Goal: Check status: Check status

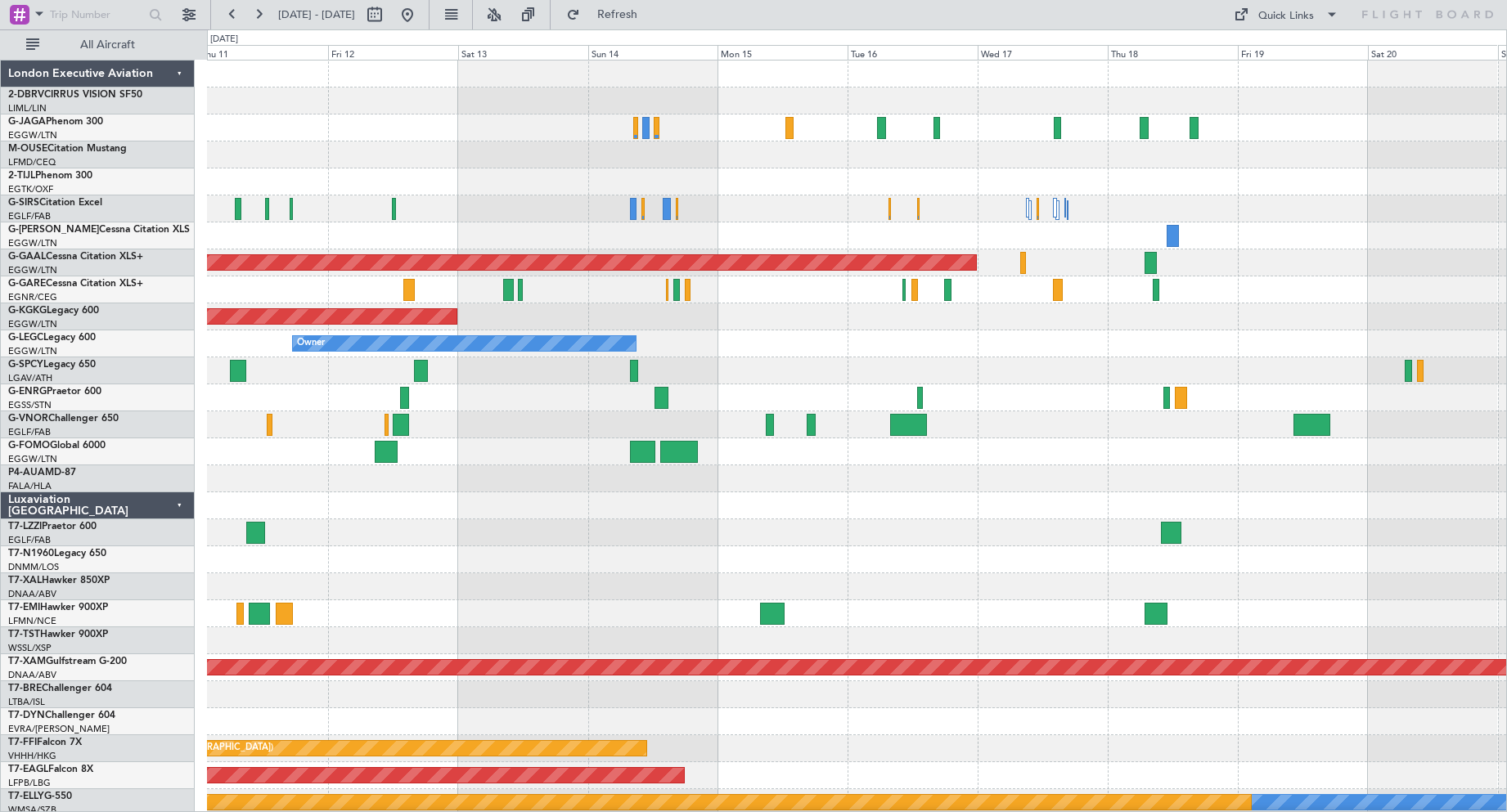
click at [776, 215] on div at bounding box center [857, 209] width 1299 height 27
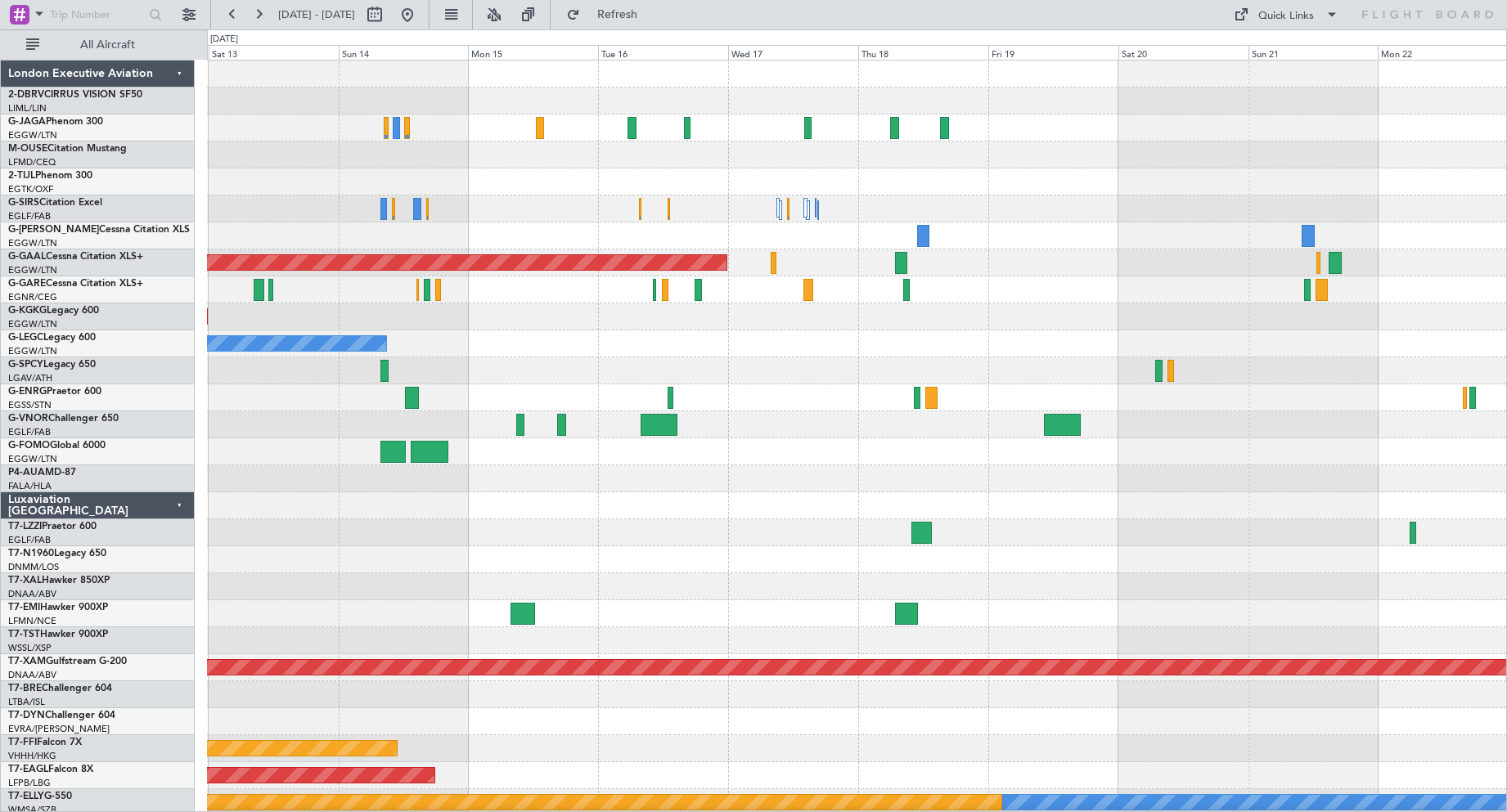
click at [985, 397] on div at bounding box center [857, 398] width 1299 height 27
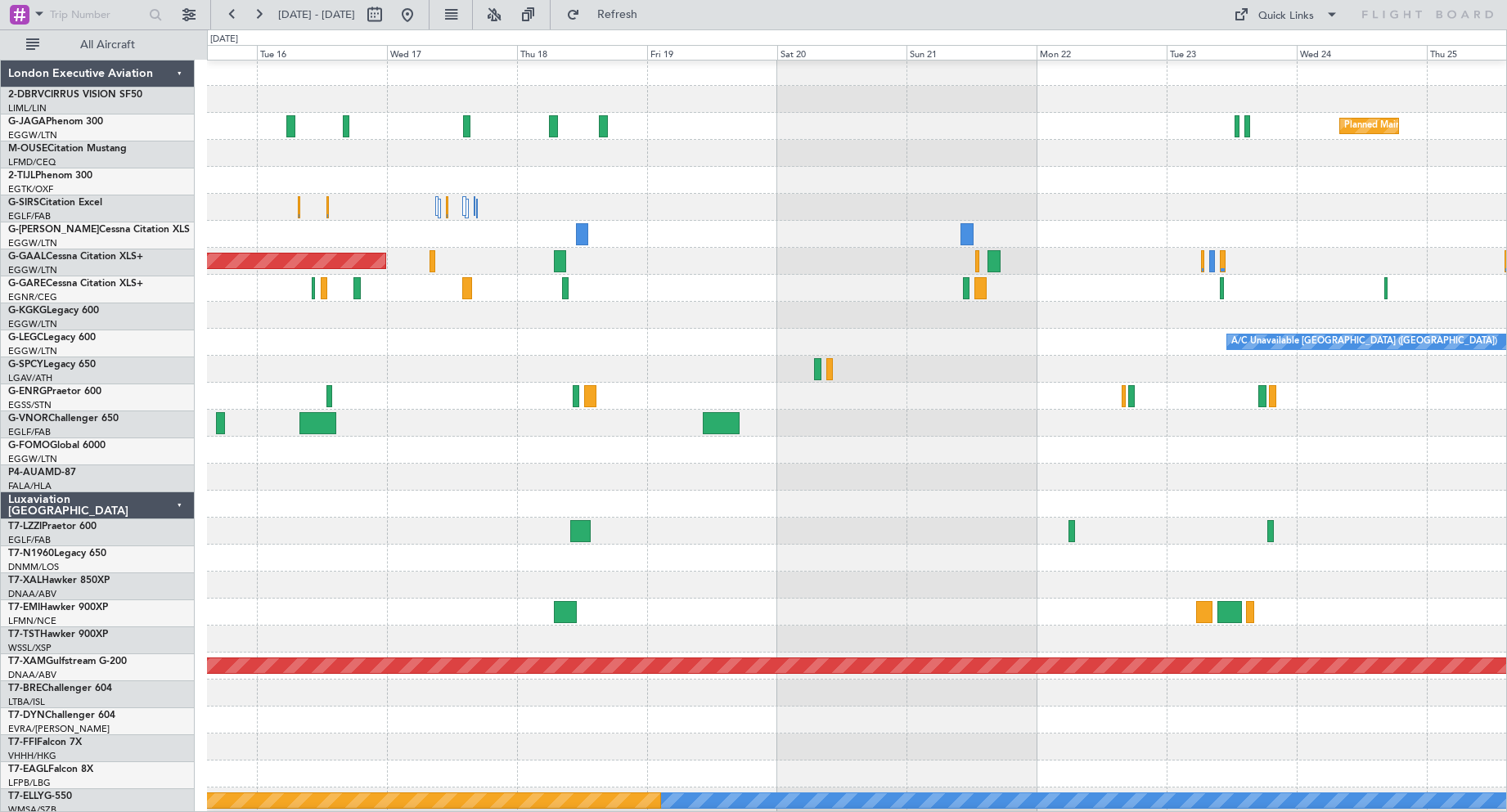
scroll to position [2, 0]
click at [1057, 397] on div at bounding box center [857, 397] width 1299 height 27
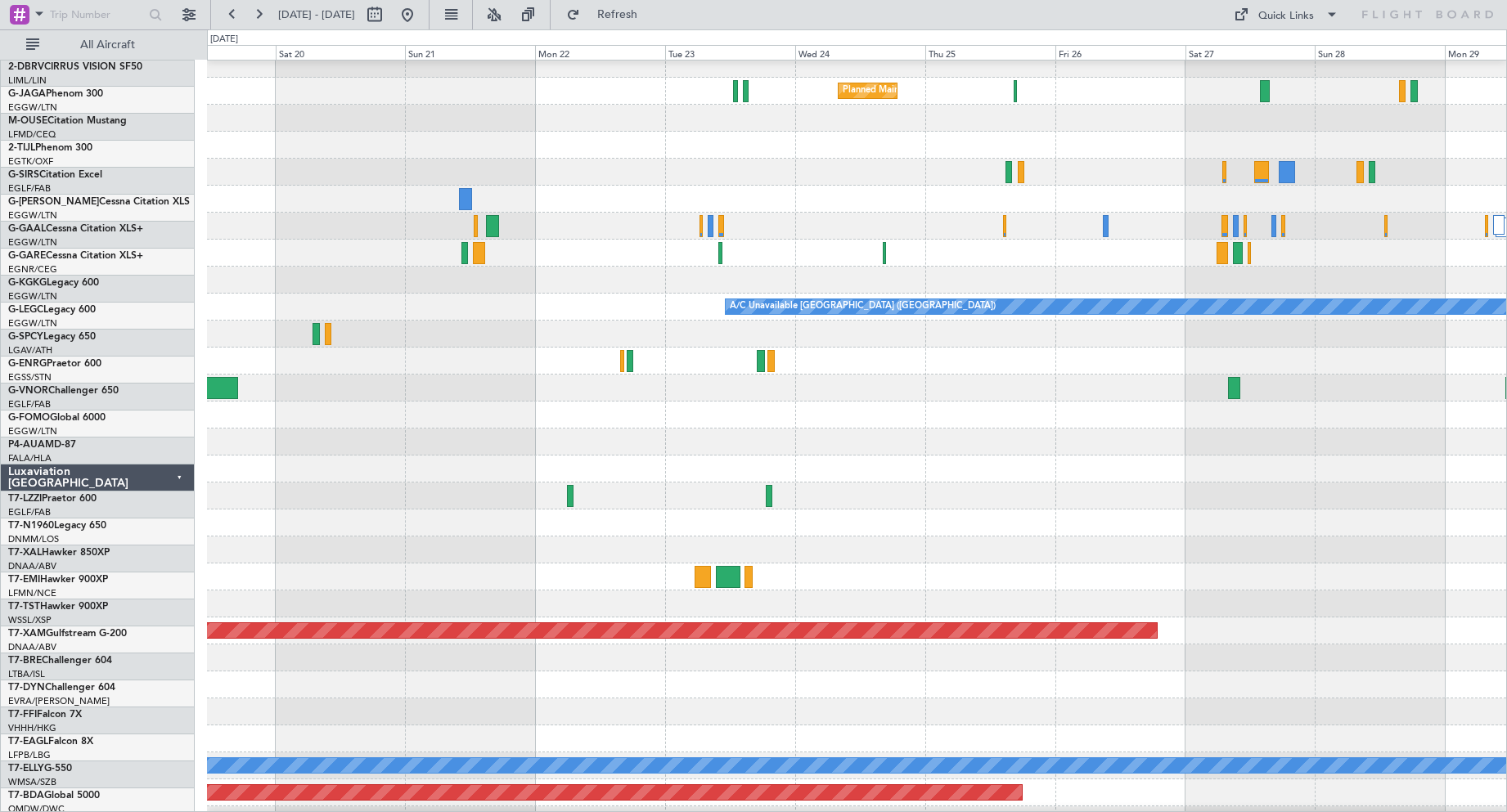
scroll to position [37, 0]
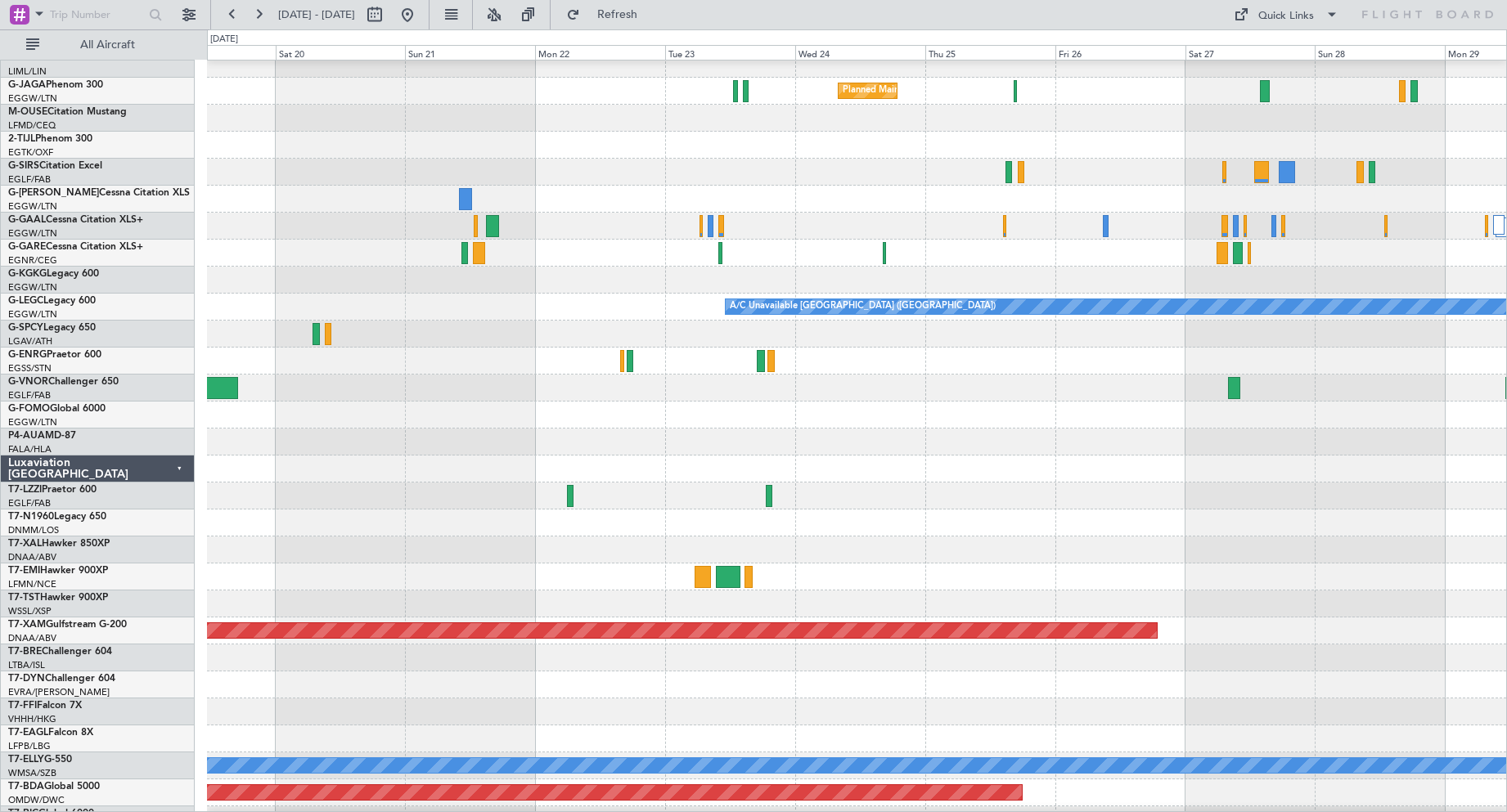
click at [874, 211] on div at bounding box center [857, 200] width 1299 height 27
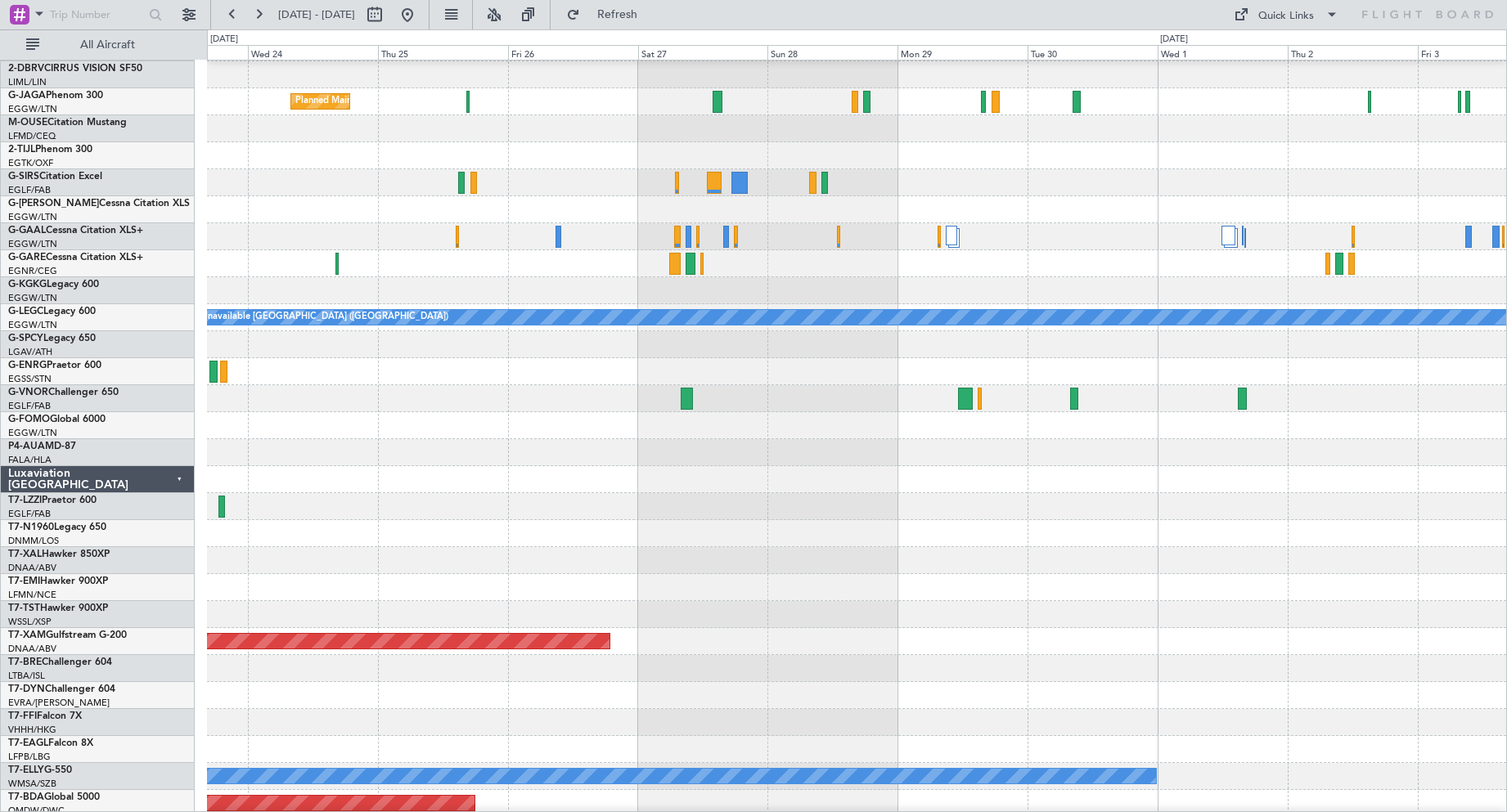
scroll to position [23, 0]
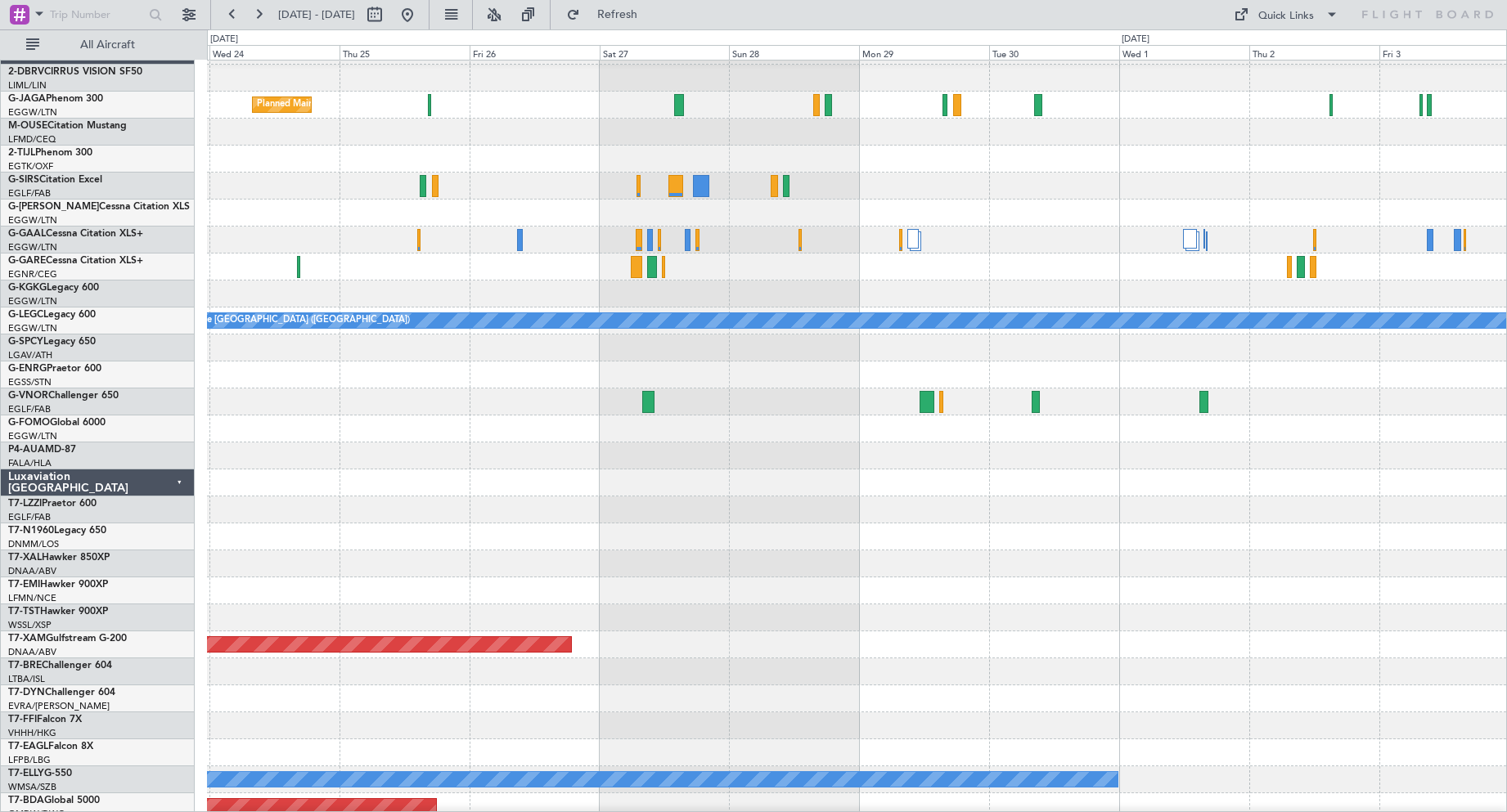
click at [613, 348] on div at bounding box center [857, 348] width 1299 height 27
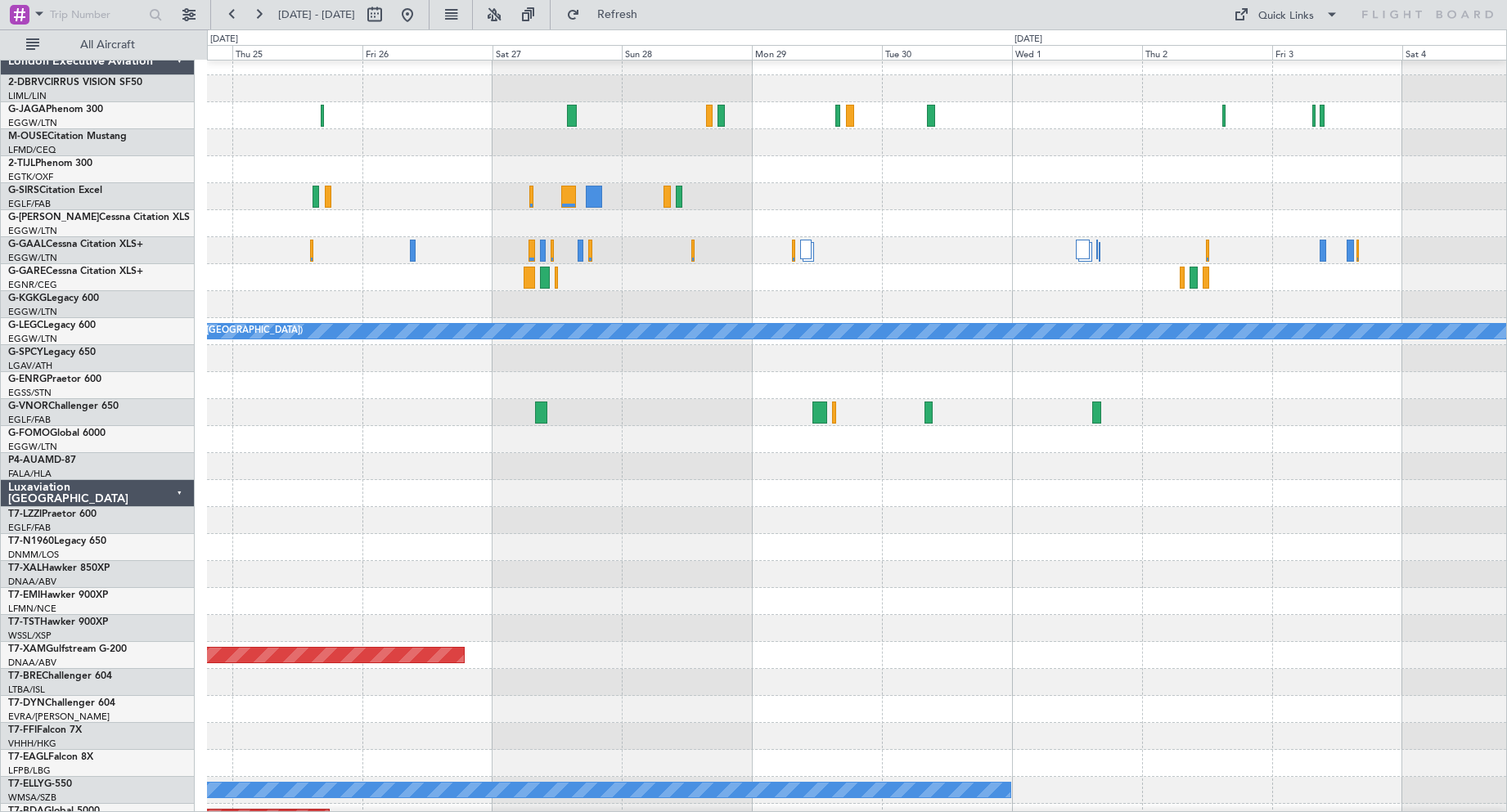
click at [1017, 117] on div "Planned Maint [GEOGRAPHIC_DATA] ([GEOGRAPHIC_DATA])" at bounding box center [857, 116] width 1299 height 27
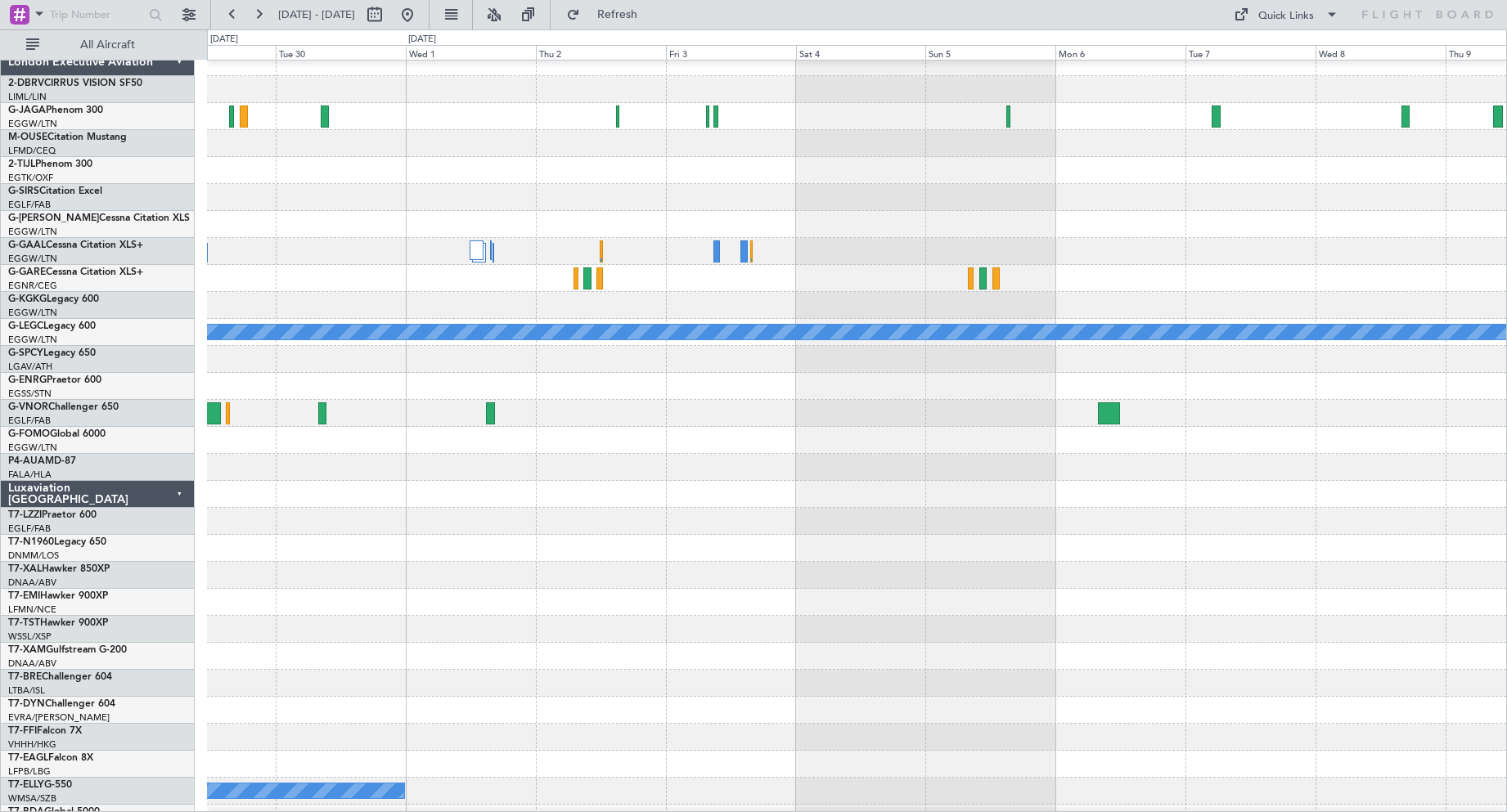
click at [673, 258] on div at bounding box center [857, 252] width 1299 height 27
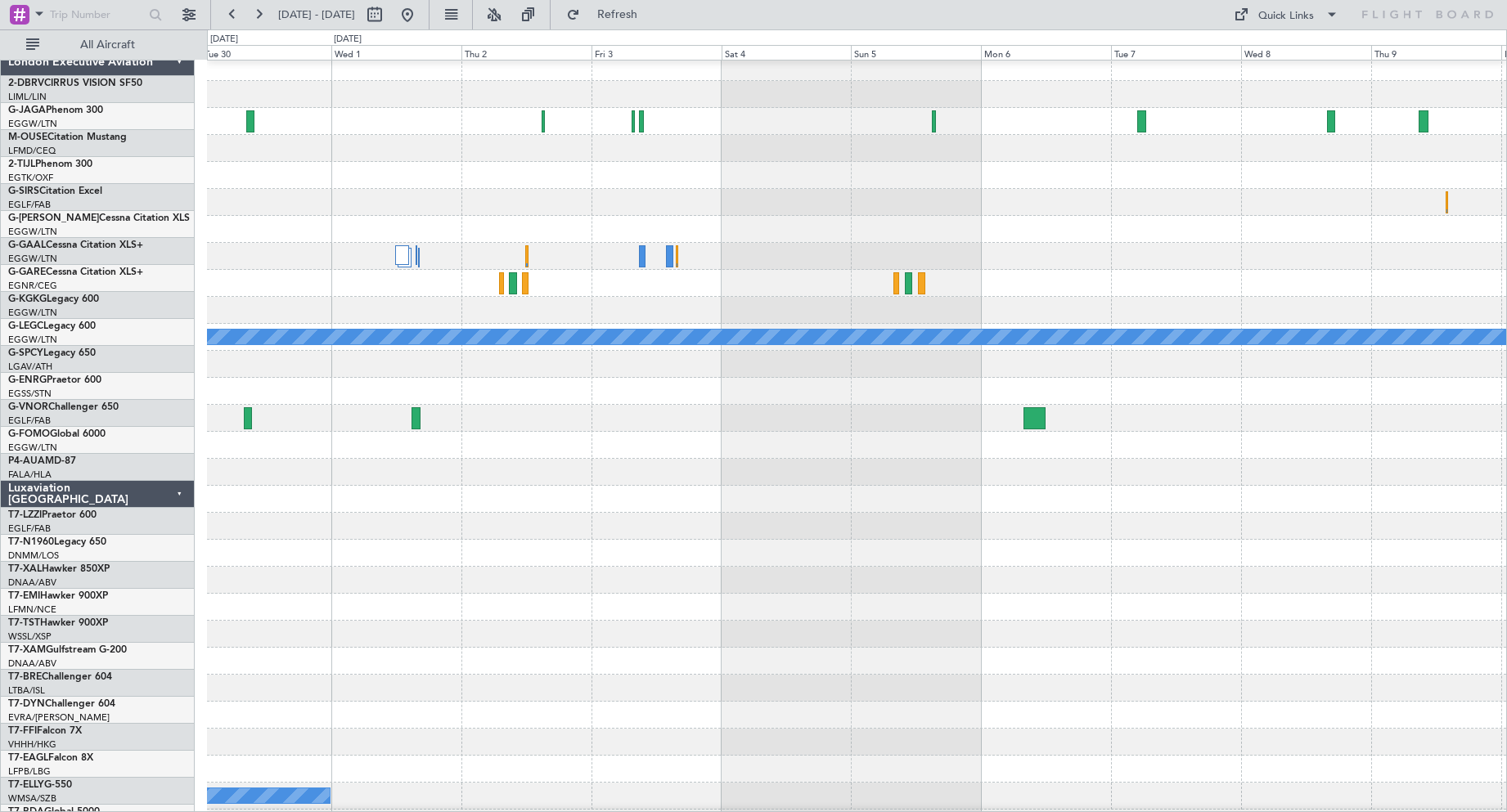
scroll to position [0, 0]
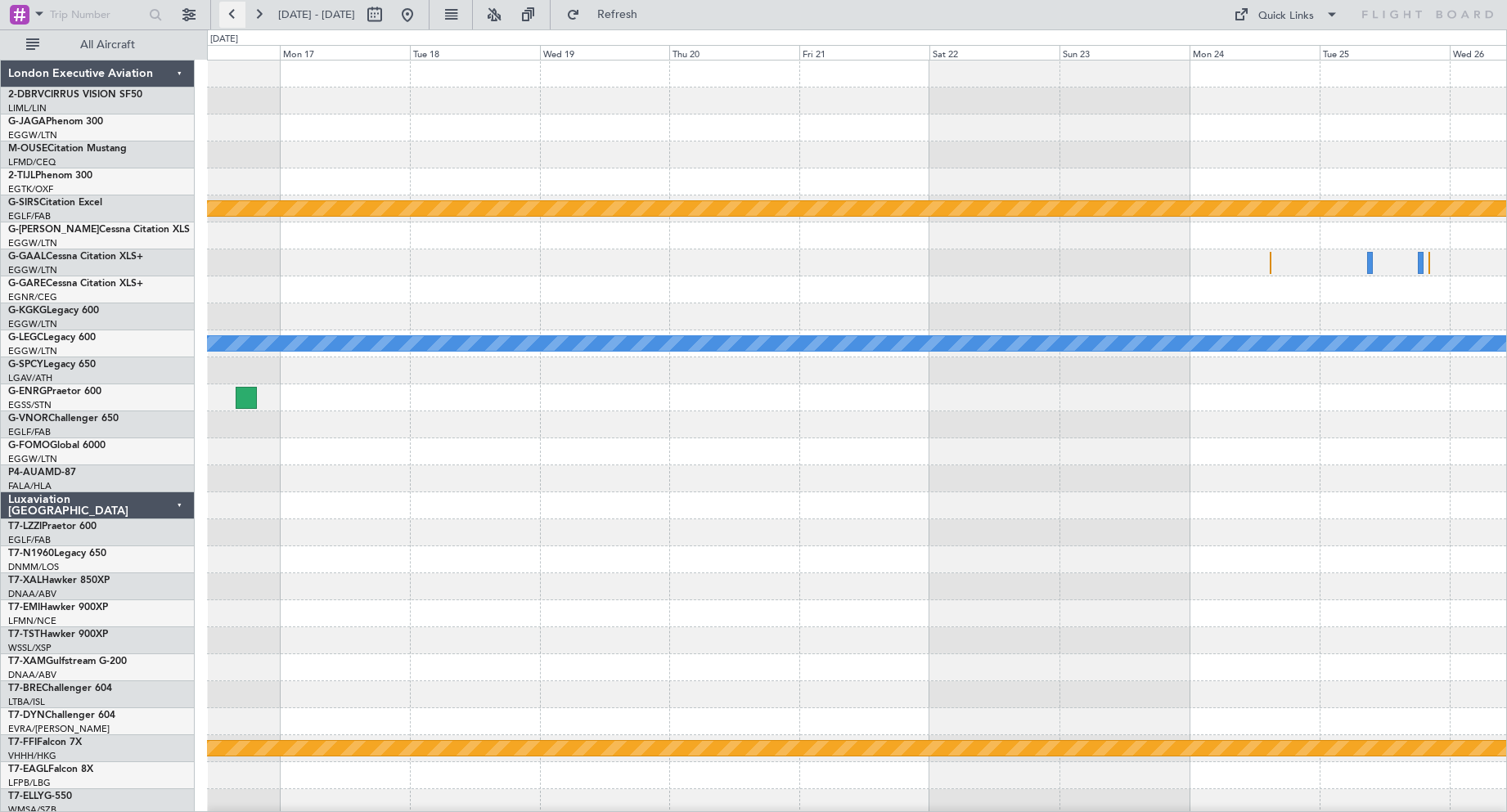
click at [237, 14] on button at bounding box center [232, 14] width 26 height 26
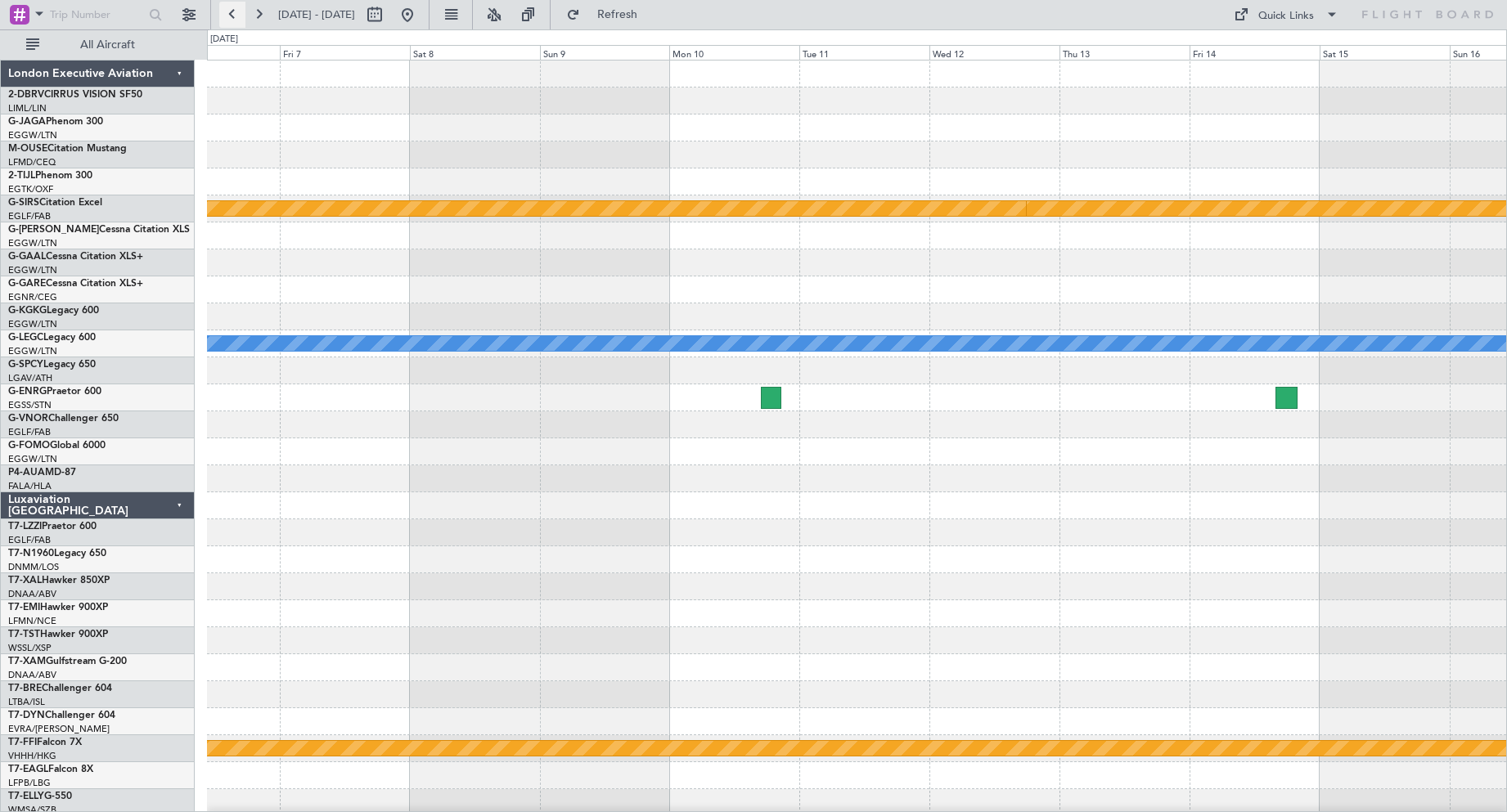
click at [237, 14] on button at bounding box center [232, 14] width 26 height 26
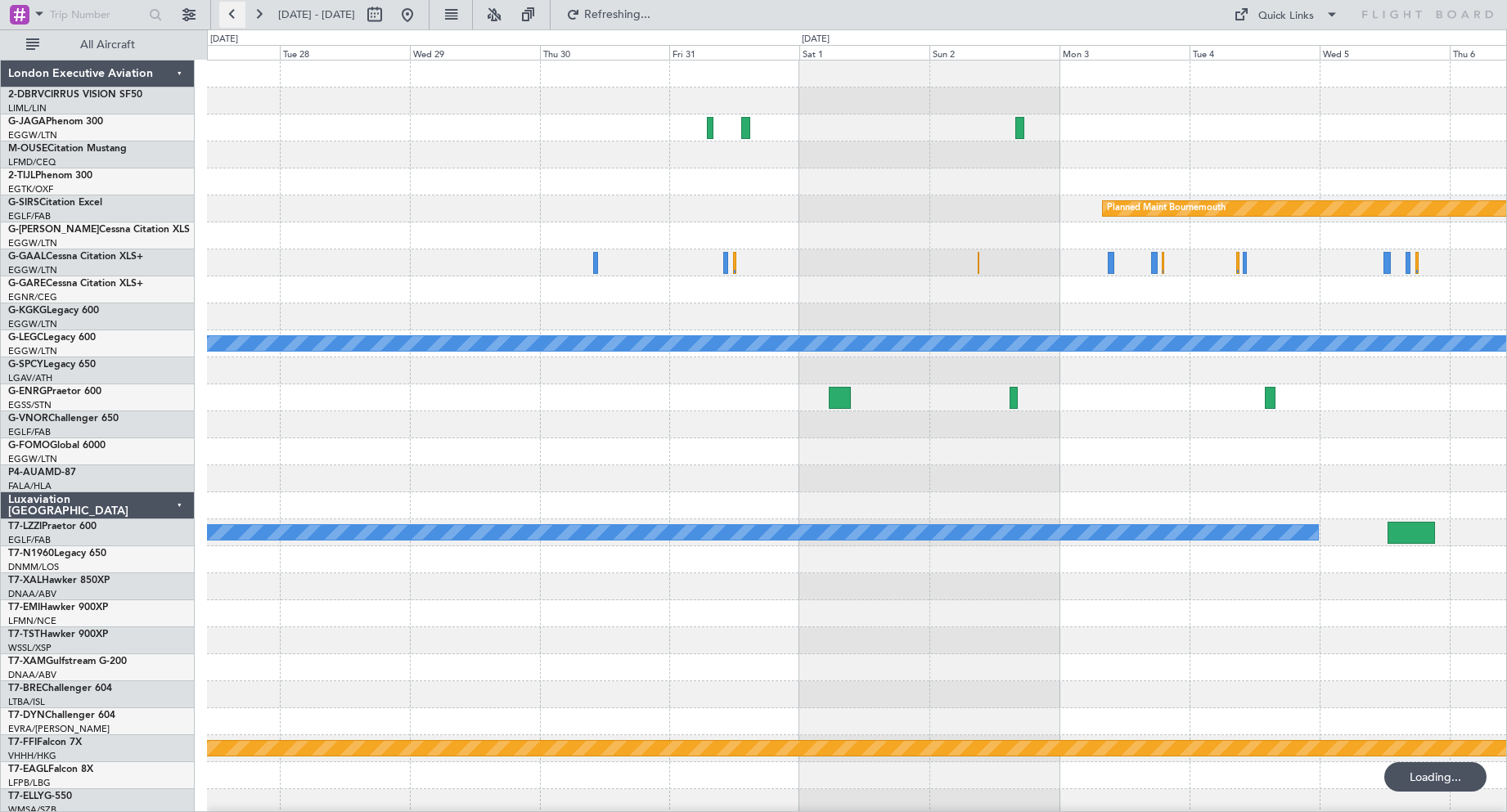
click at [237, 14] on button at bounding box center [232, 14] width 26 height 26
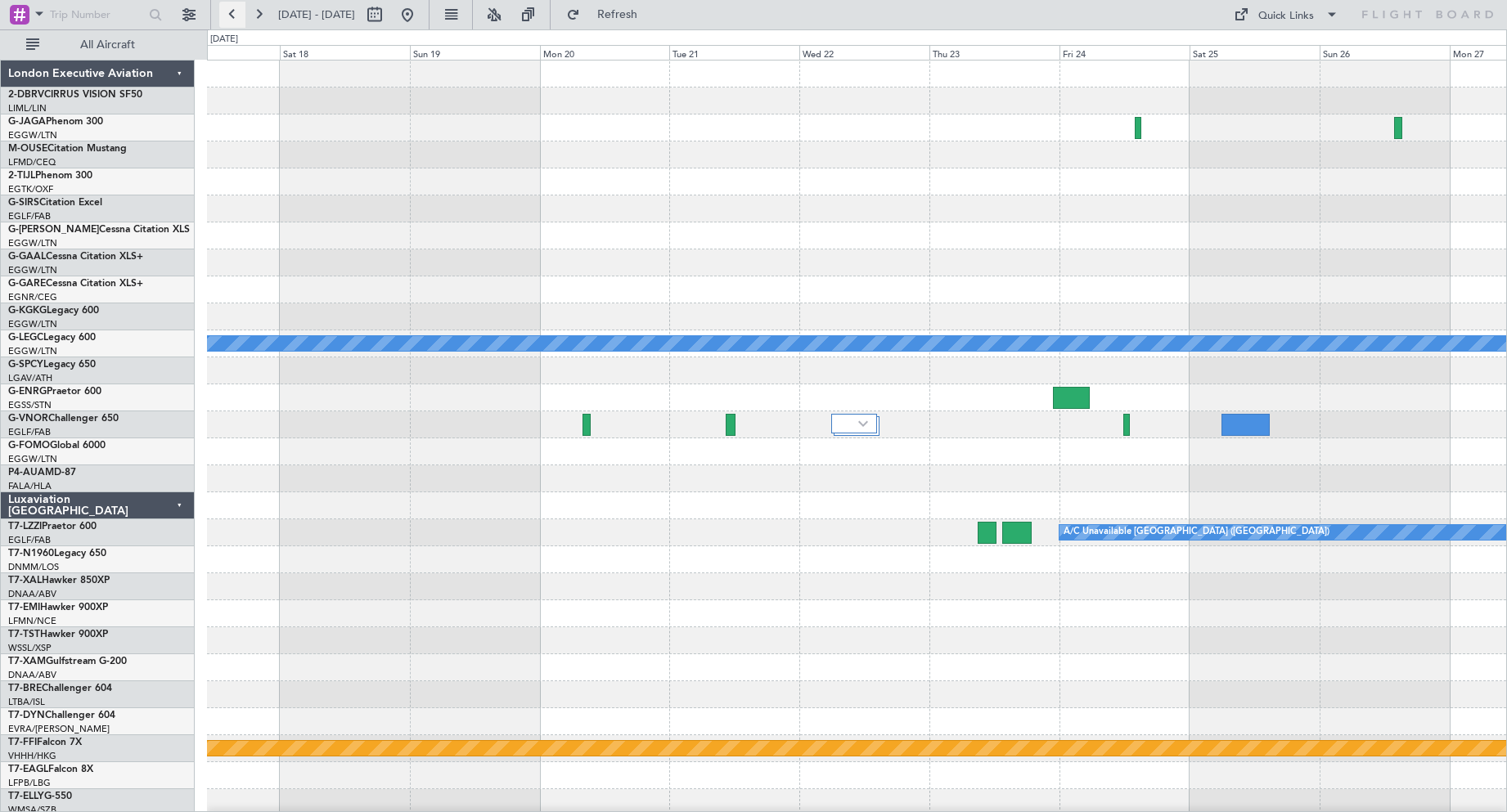
click at [237, 14] on button at bounding box center [232, 14] width 26 height 26
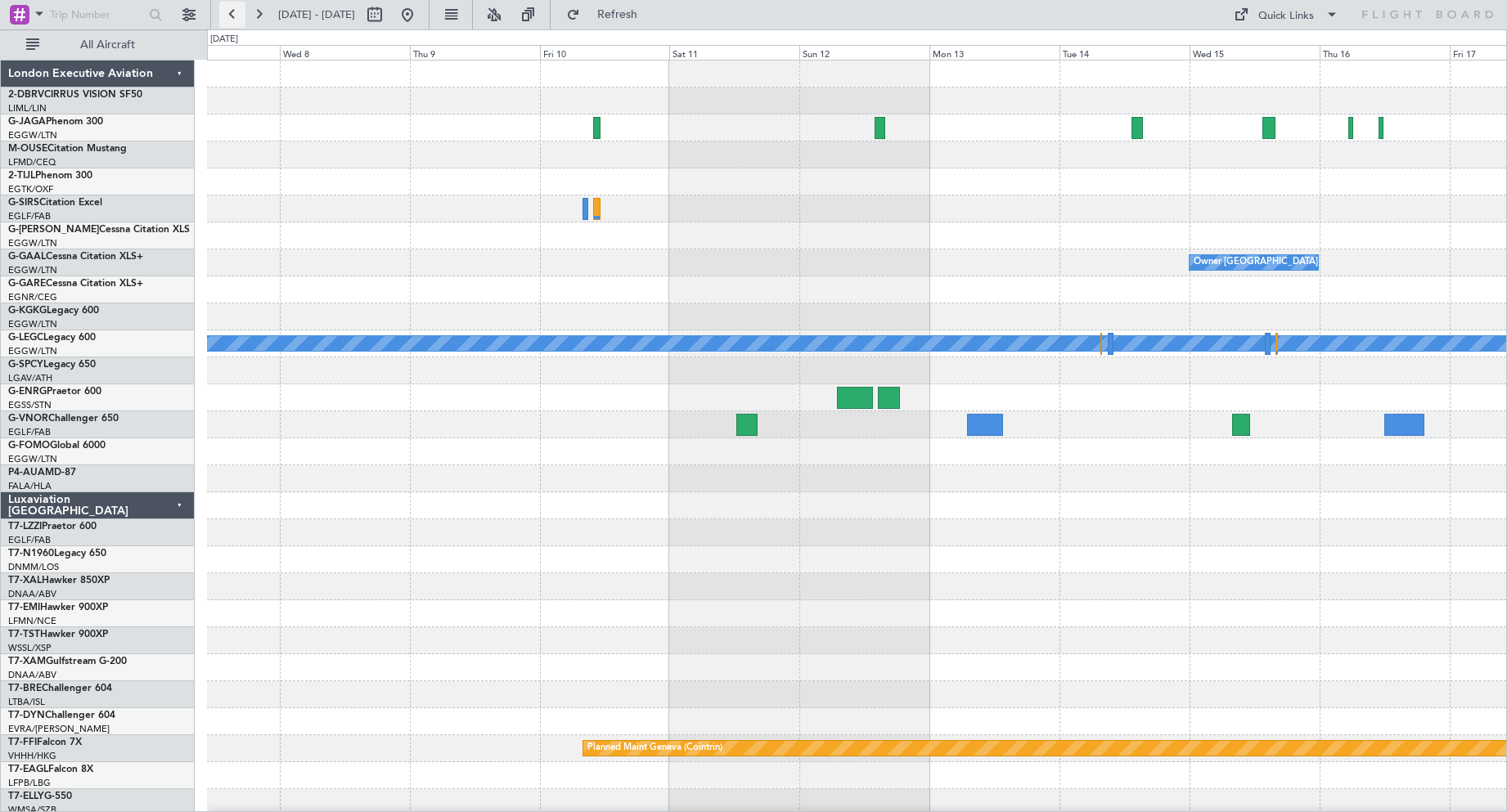
click at [237, 14] on button at bounding box center [232, 14] width 26 height 26
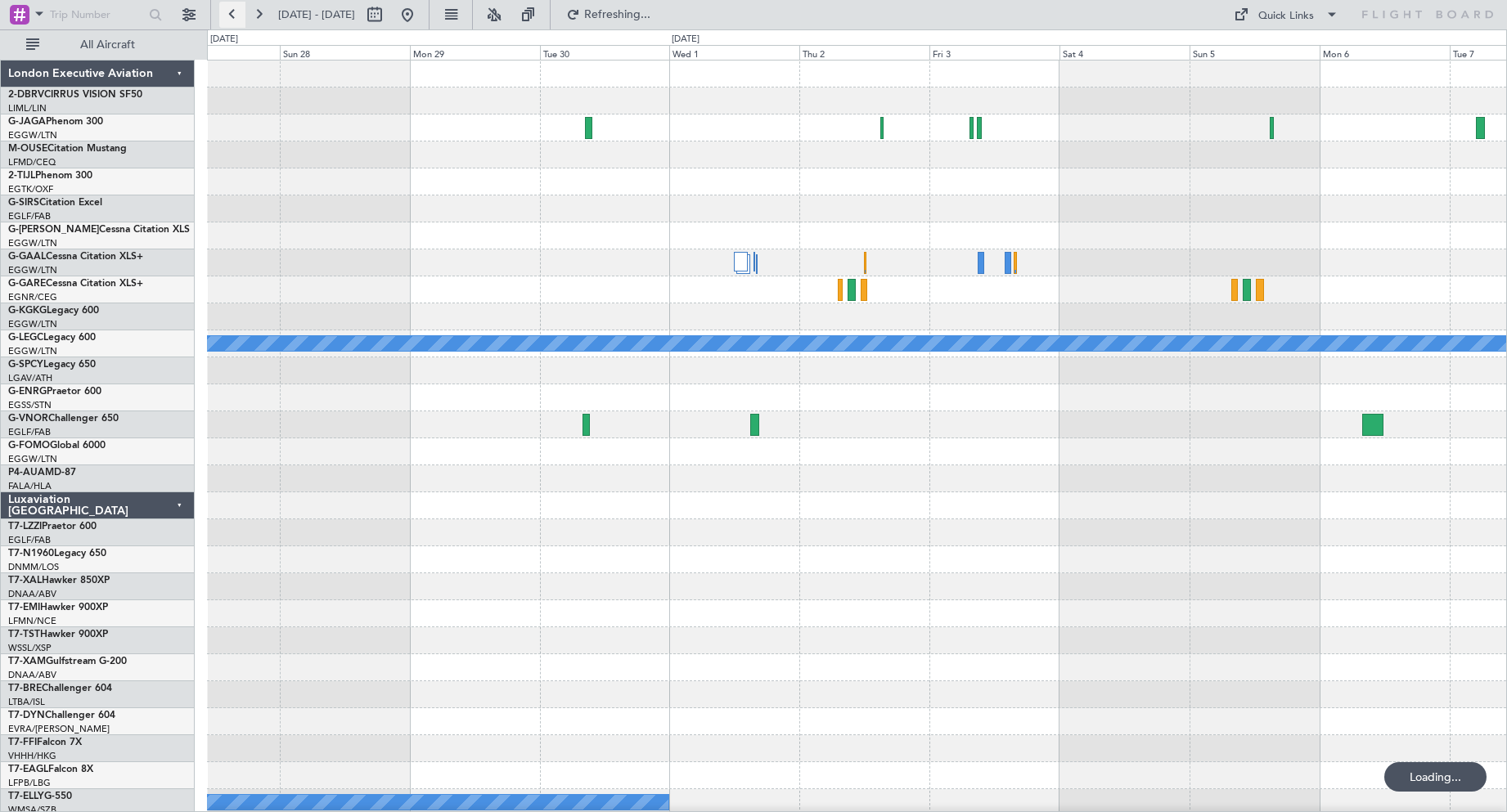
click at [237, 14] on button at bounding box center [232, 14] width 26 height 26
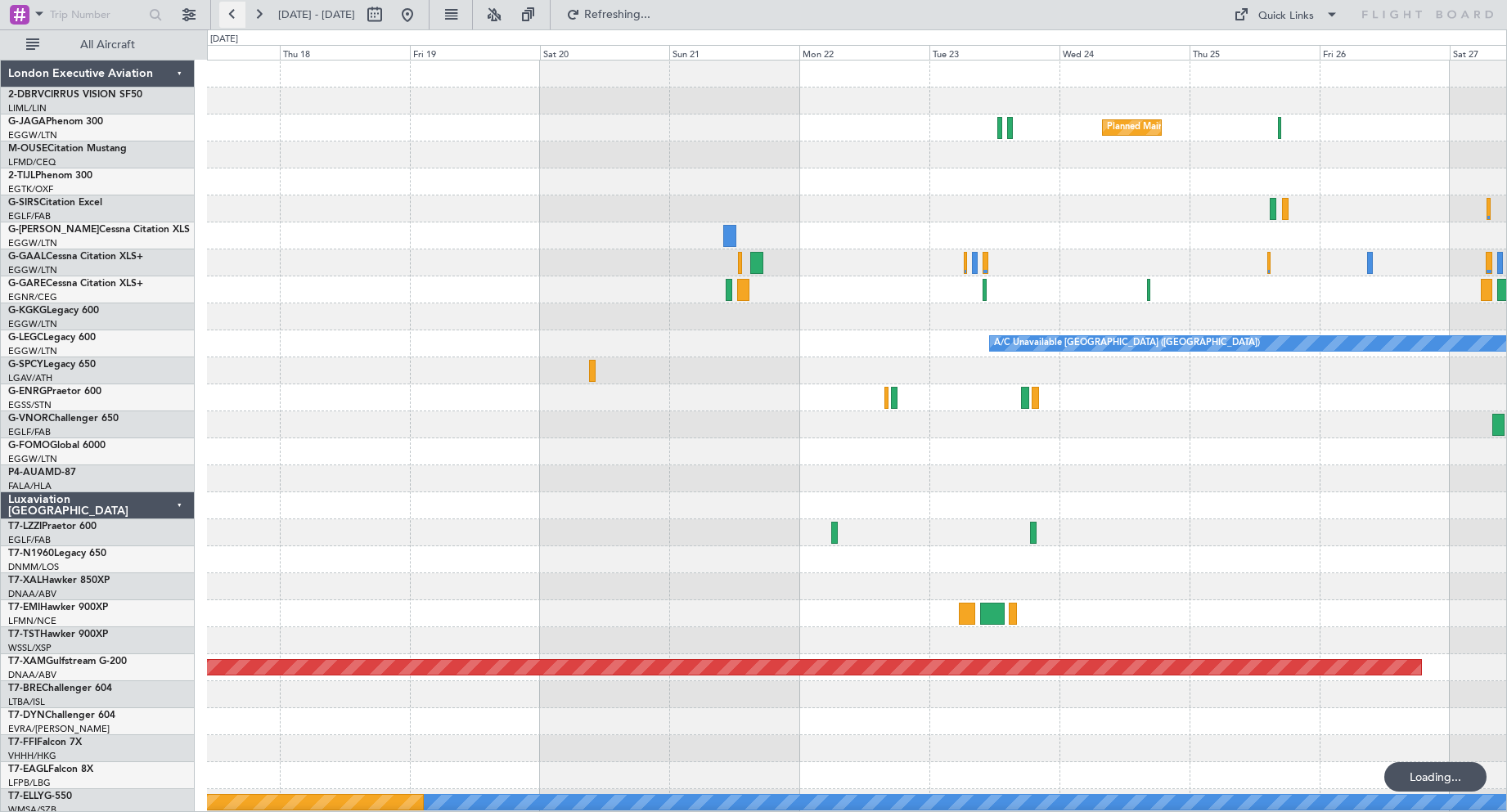
click at [237, 14] on button at bounding box center [232, 14] width 26 height 26
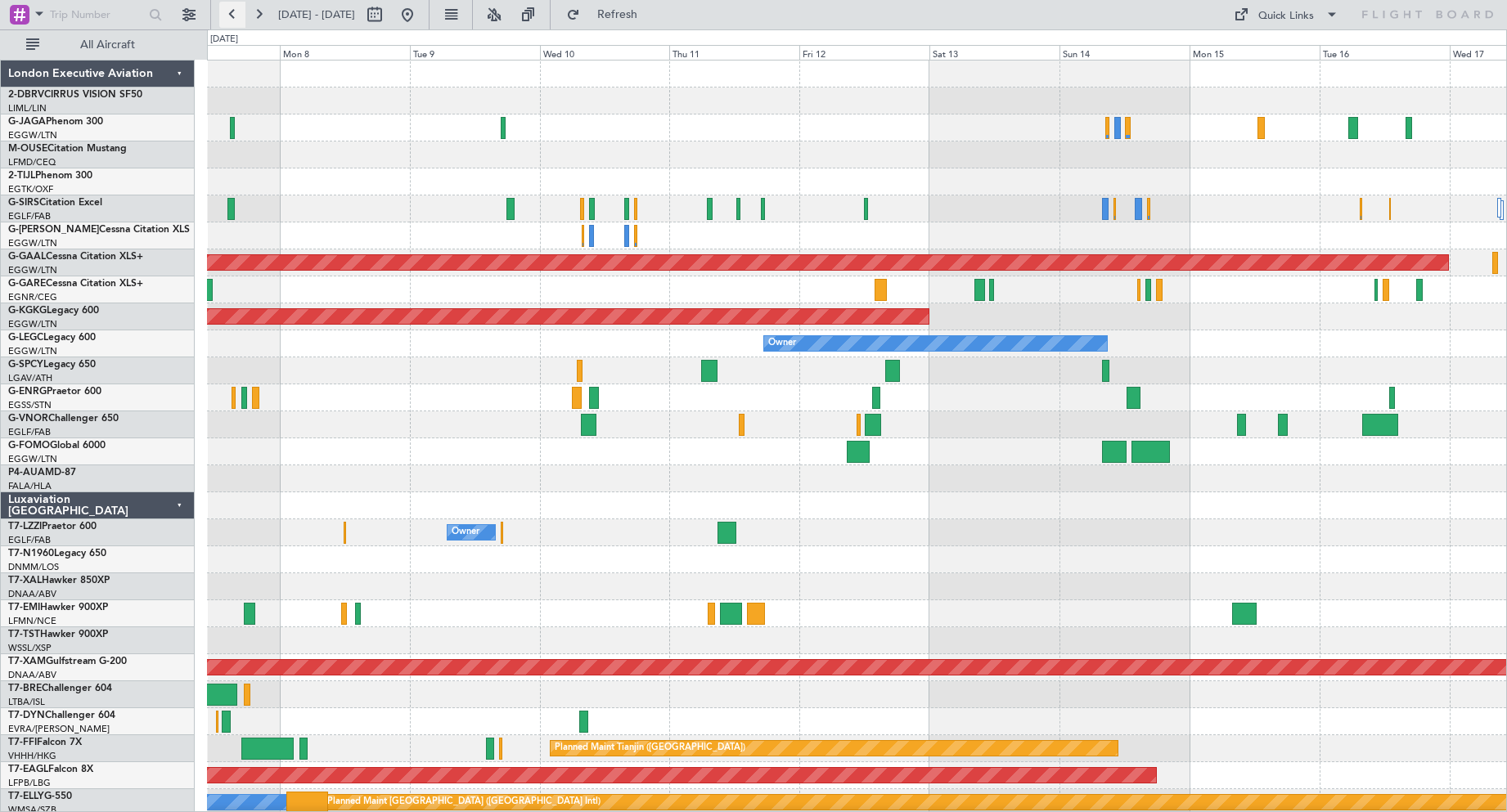
click at [237, 14] on button at bounding box center [232, 14] width 26 height 26
